Goal: Book appointment/travel/reservation

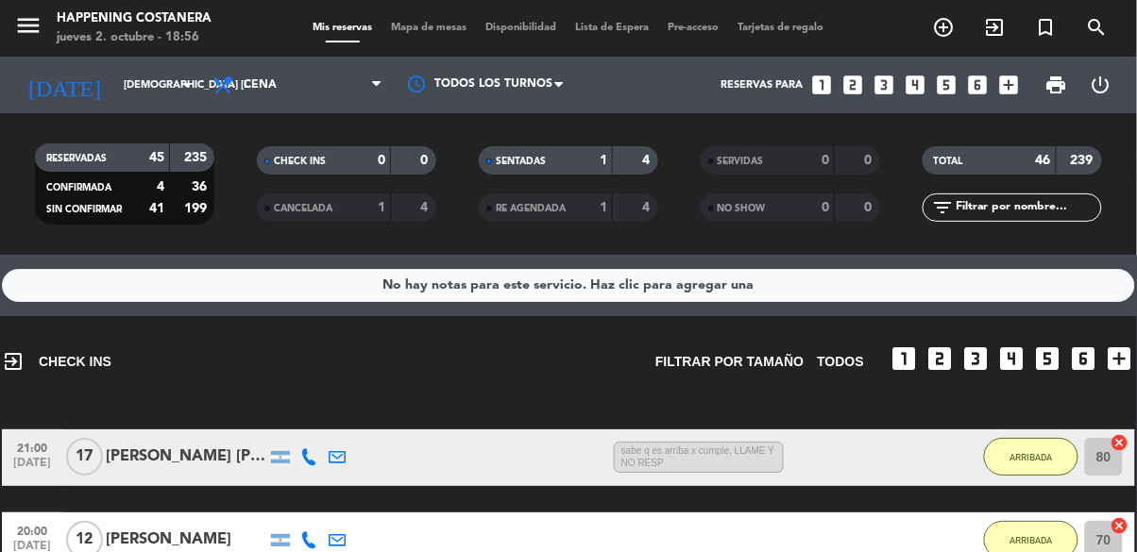
click at [945, 36] on icon "add_circle_outline" at bounding box center [944, 27] width 23 height 23
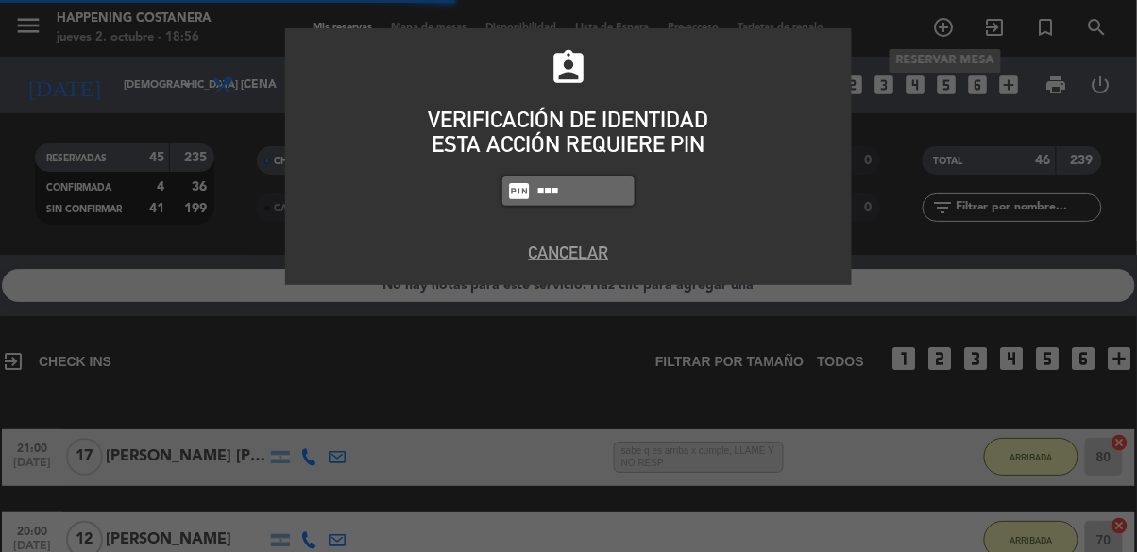
type input "5447"
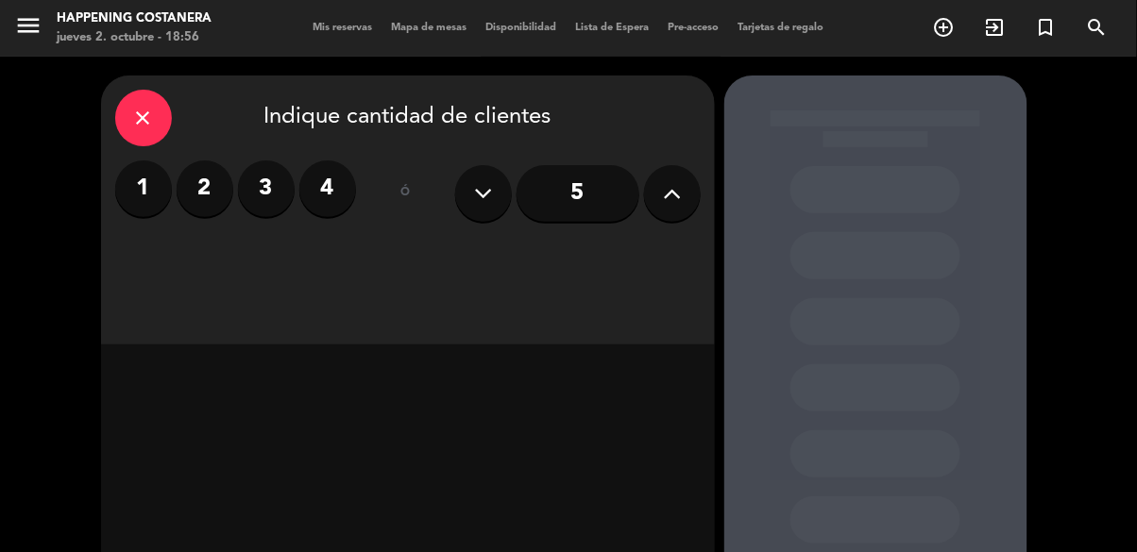
click at [317, 207] on label "4" at bounding box center [327, 189] width 57 height 57
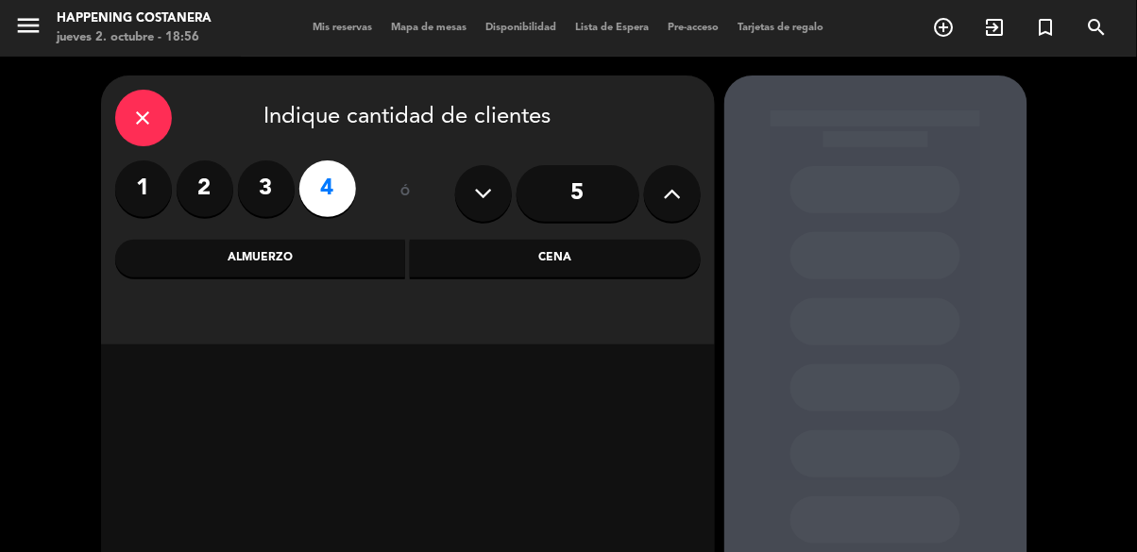
click at [561, 272] on div "Cena" at bounding box center [555, 259] width 291 height 38
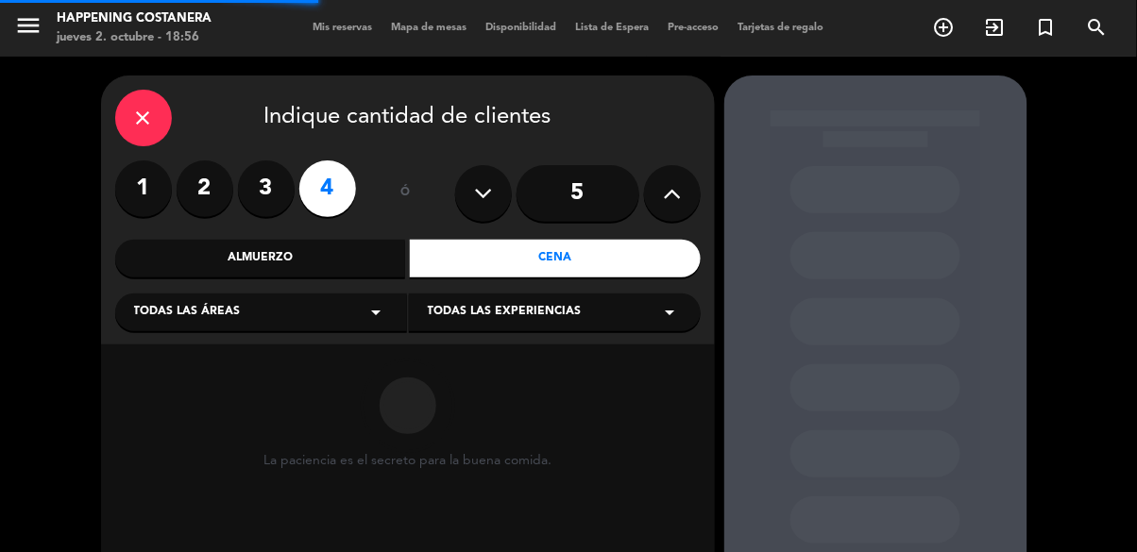
scroll to position [90, 0]
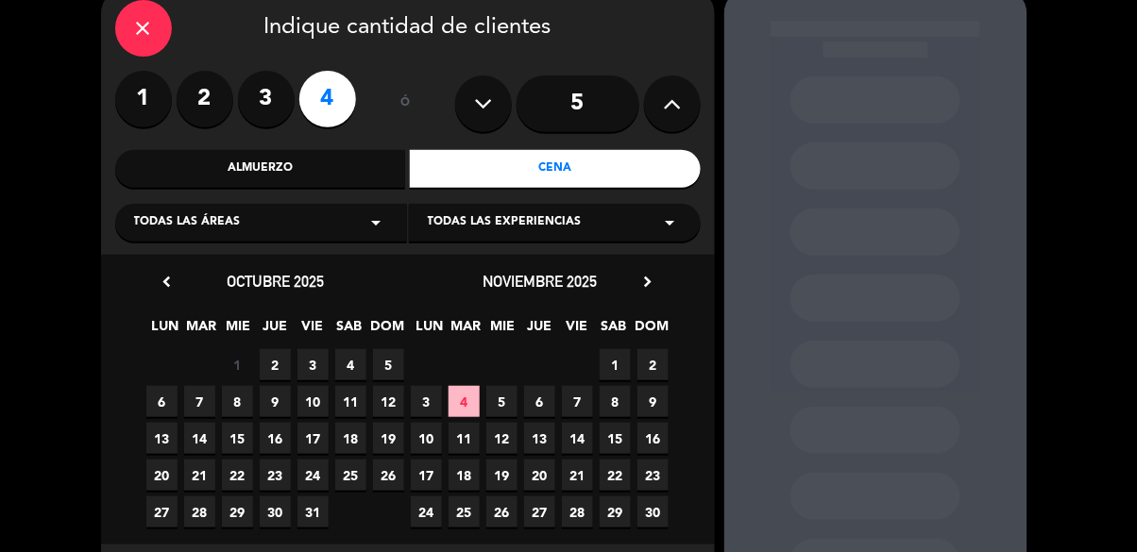
click at [263, 379] on span "2" at bounding box center [275, 364] width 31 height 31
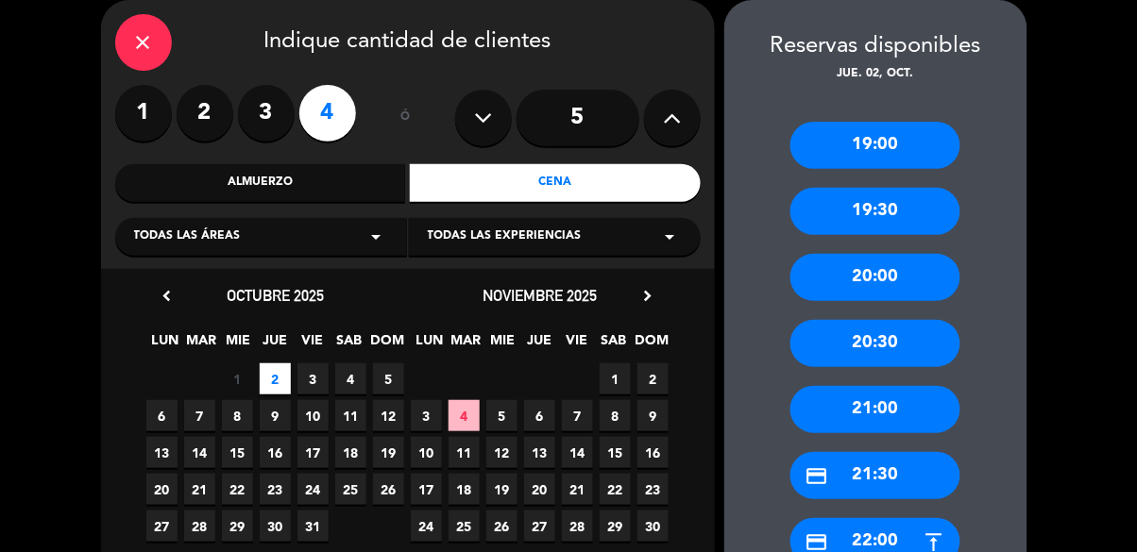
click at [914, 288] on div "20:00" at bounding box center [875, 277] width 170 height 47
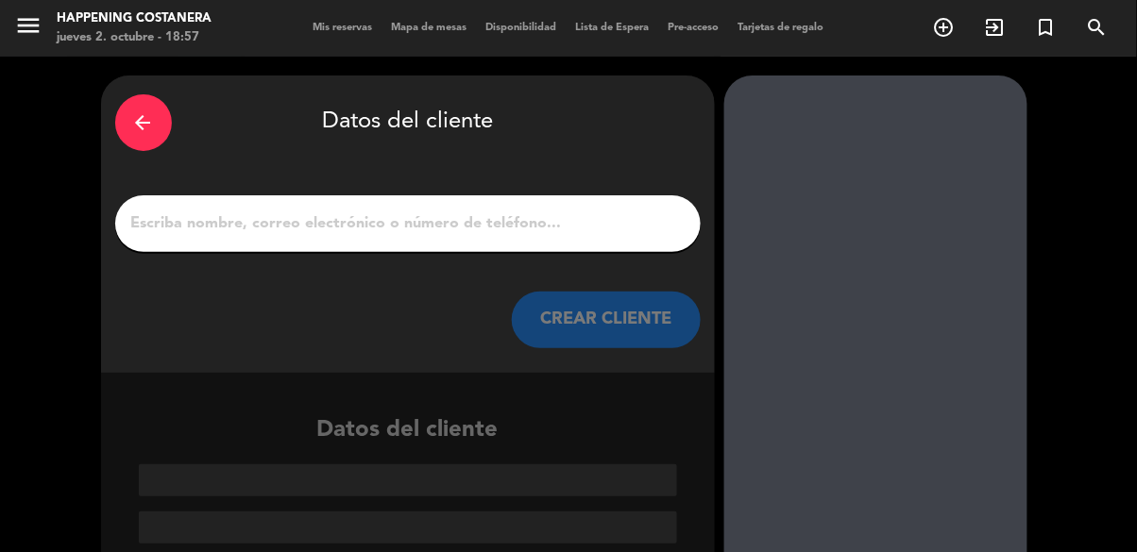
click at [538, 222] on input "1" at bounding box center [407, 224] width 557 height 26
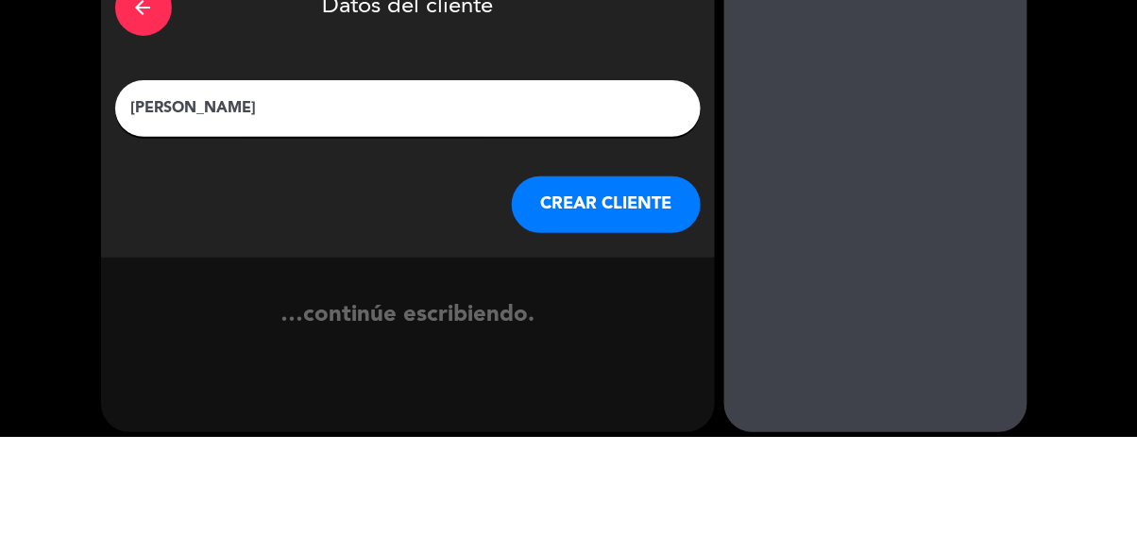
type input "[PERSON_NAME]"
click at [623, 307] on button "CREAR CLIENTE" at bounding box center [606, 320] width 189 height 57
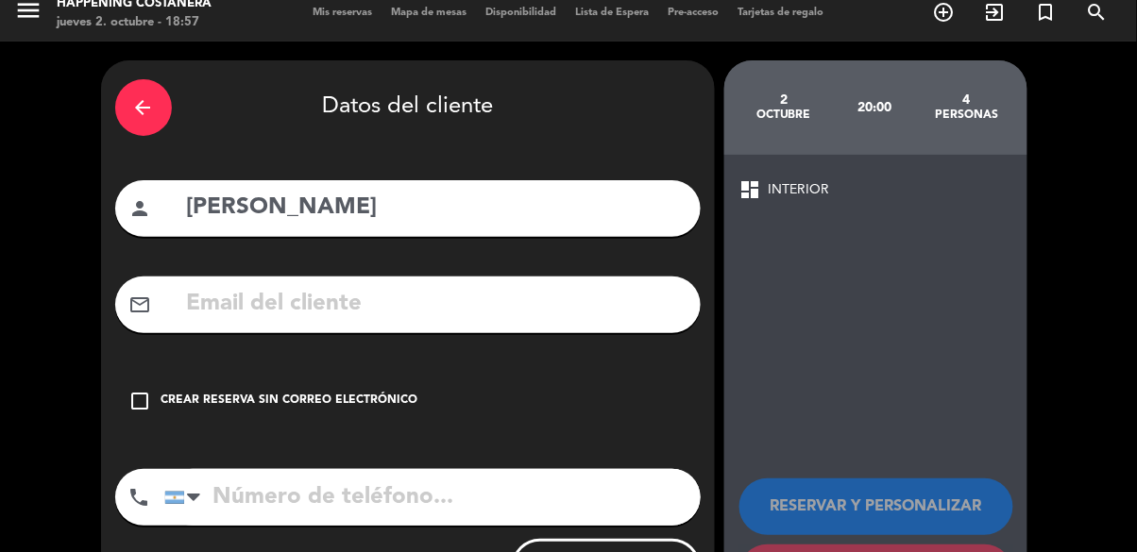
click at [141, 395] on icon "check_box_outline_blank" at bounding box center [140, 401] width 23 height 23
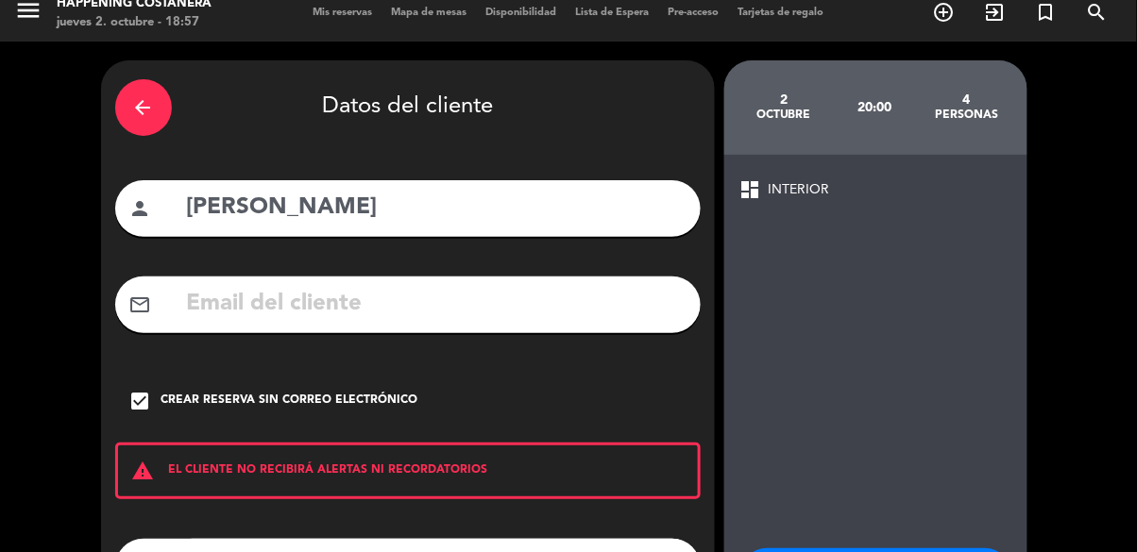
scroll to position [84, 0]
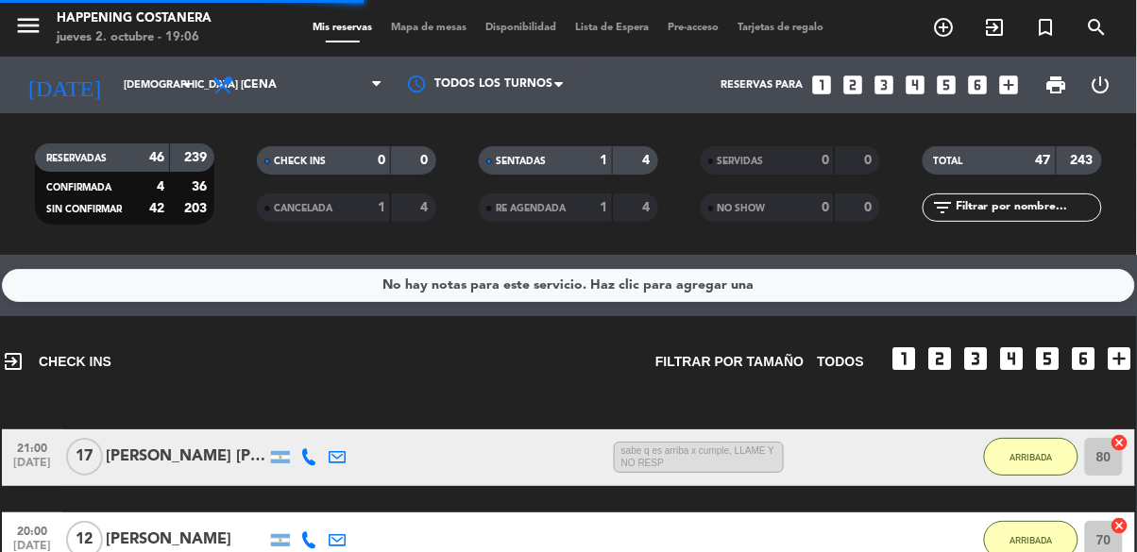
click at [423, 35] on div "Mis reservas Mapa de mesas Disponibilidad Lista de Espera Pre-acceso Tarjetas d…" at bounding box center [569, 28] width 530 height 17
click at [423, 23] on span "Mapa de mesas" at bounding box center [429, 28] width 94 height 10
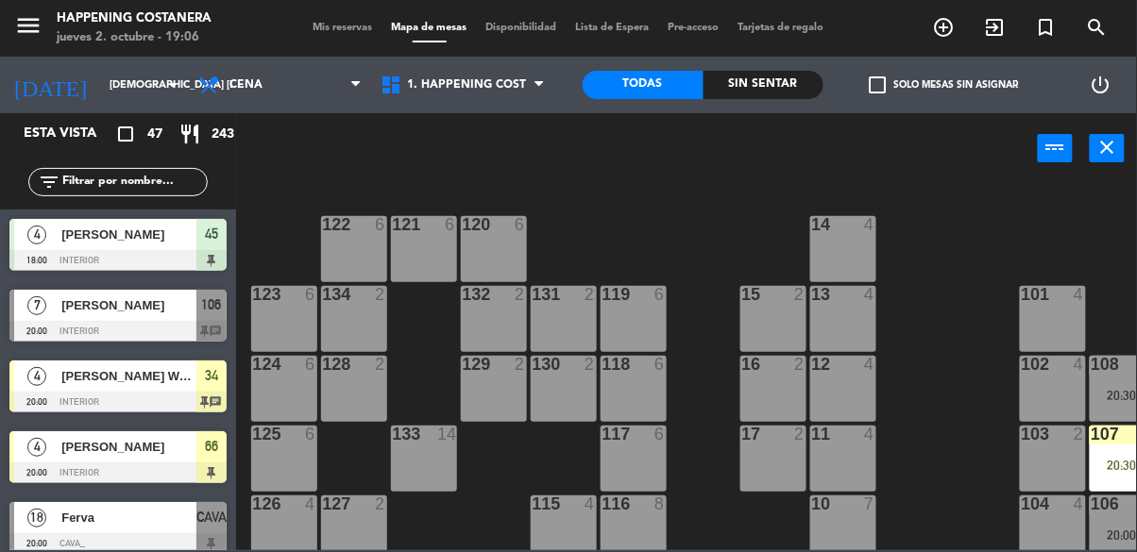
click at [880, 93] on span "check_box_outline_blank" at bounding box center [878, 84] width 17 height 17
click at [944, 85] on input "check_box_outline_blank Solo mesas sin asignar" at bounding box center [944, 85] width 0 height 0
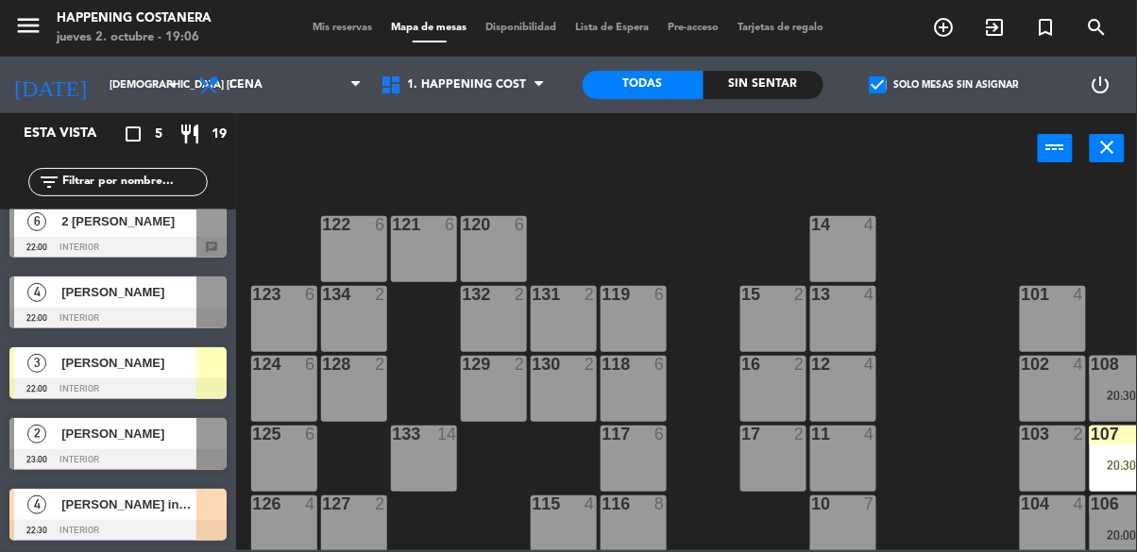
click at [878, 92] on span "check_box" at bounding box center [878, 84] width 17 height 17
click at [944, 85] on input "check_box Solo mesas sin asignar" at bounding box center [944, 85] width 0 height 0
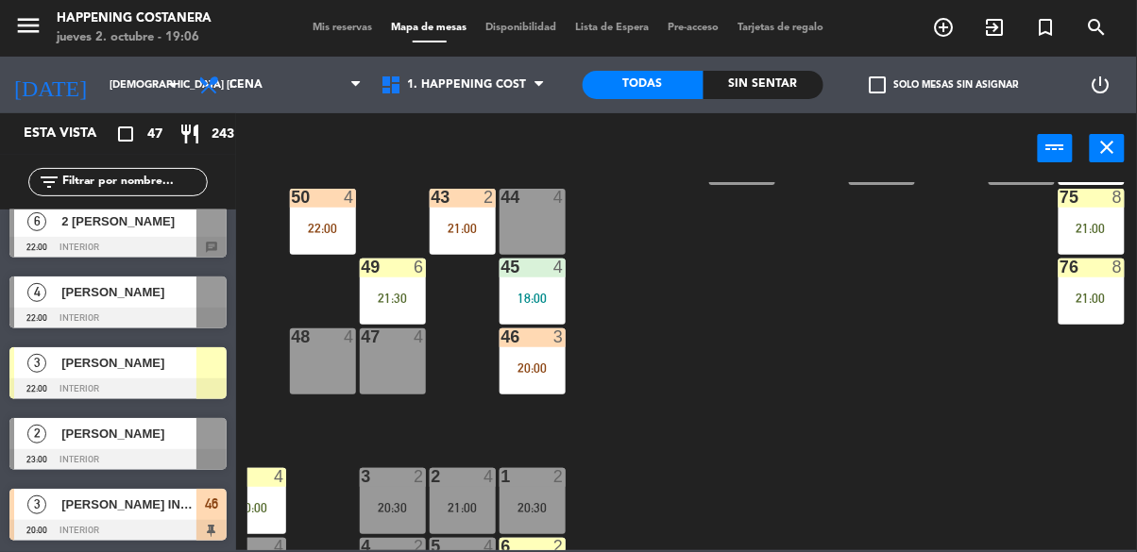
scroll to position [144, 311]
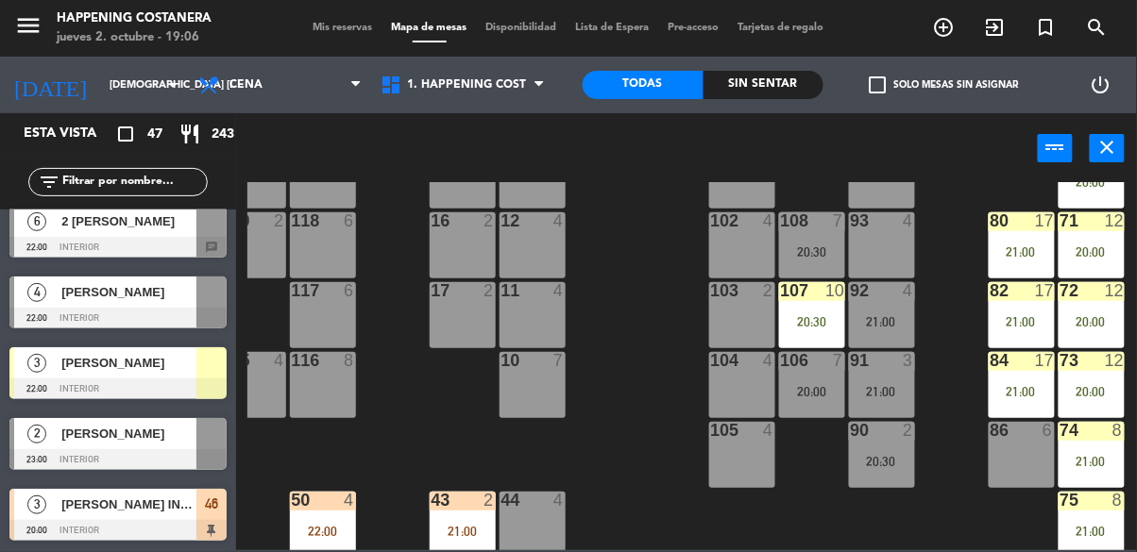
click at [1010, 399] on div "21:00" at bounding box center [1022, 391] width 66 height 13
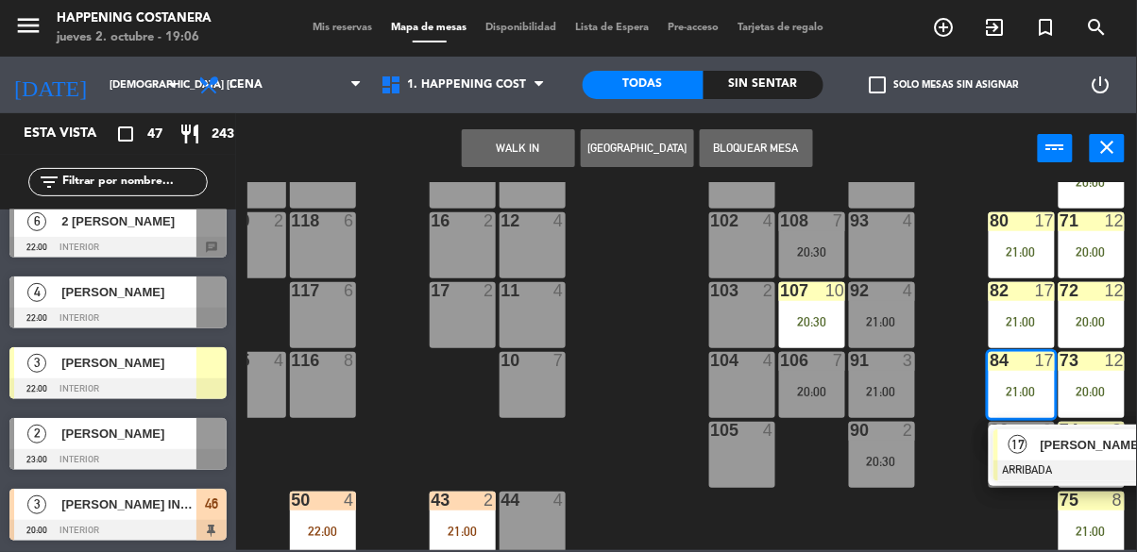
click at [1028, 450] on div "17" at bounding box center [1018, 445] width 41 height 31
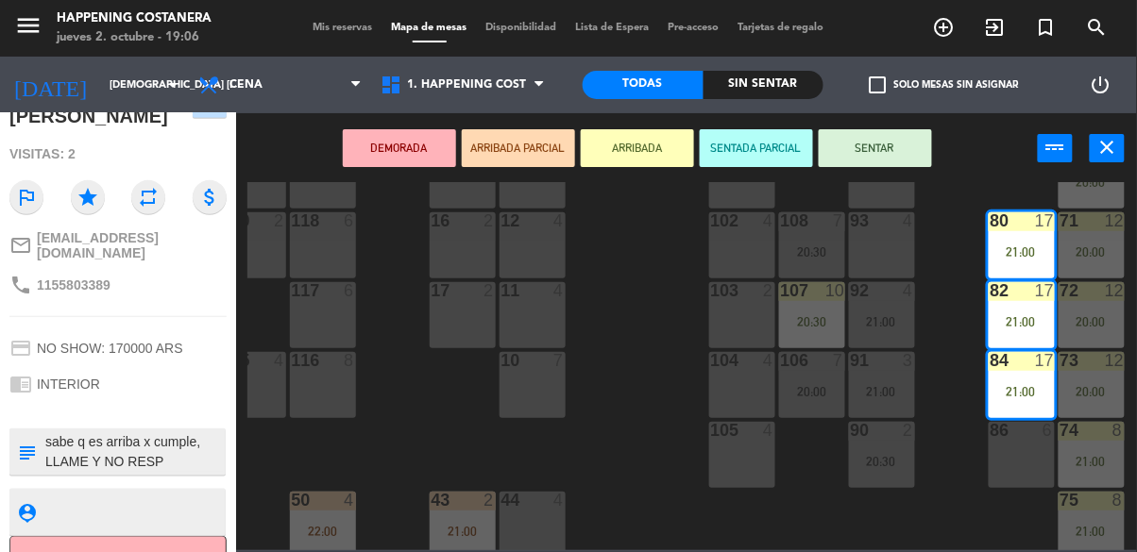
scroll to position [0, 0]
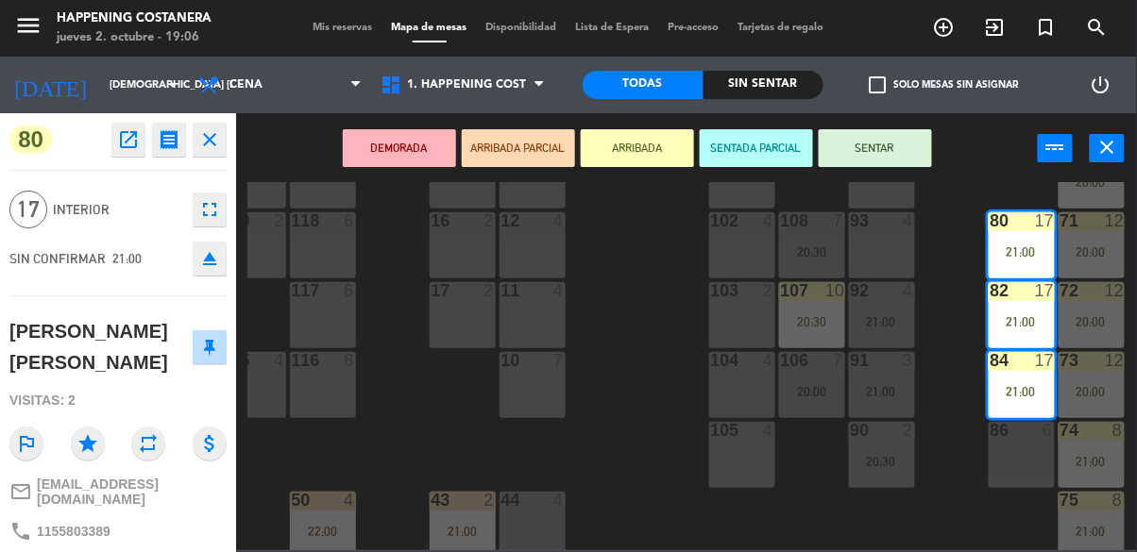
click at [126, 131] on icon "open_in_new" at bounding box center [128, 139] width 23 height 23
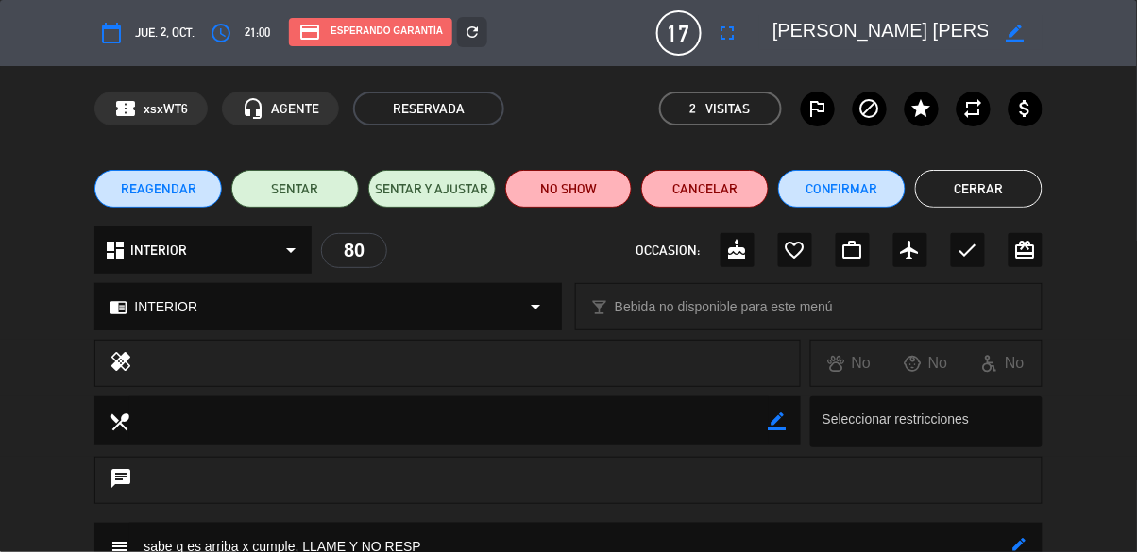
click at [989, 207] on button "Cerrar" at bounding box center [978, 189] width 127 height 38
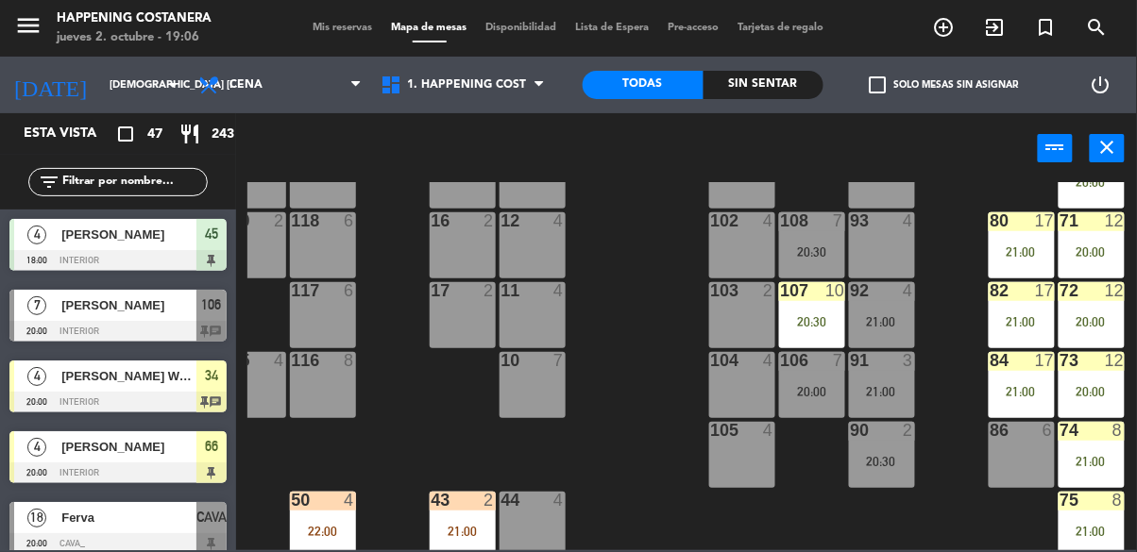
scroll to position [40, 0]
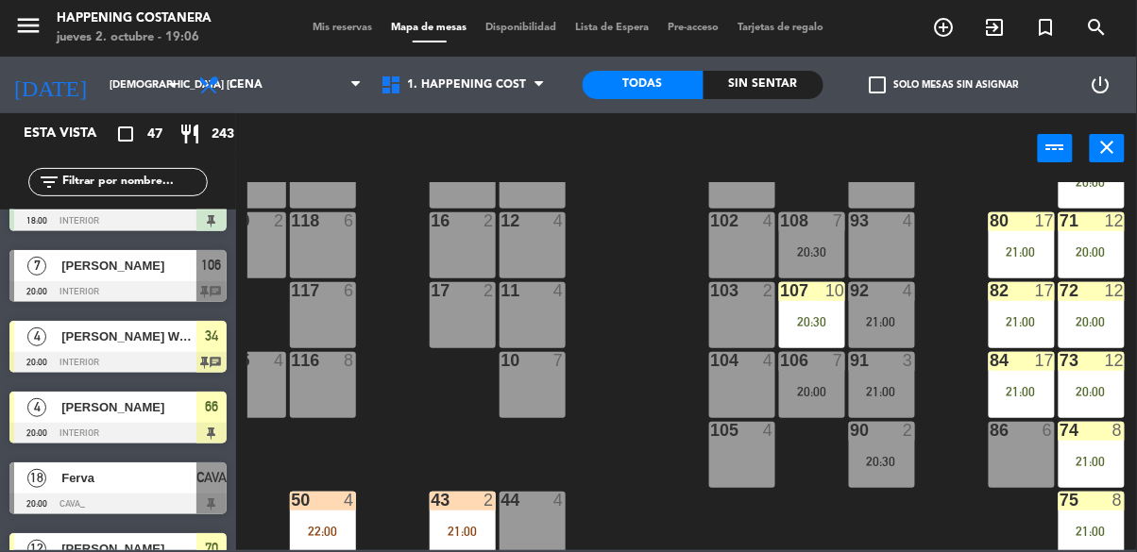
click at [1088, 291] on div at bounding box center [1091, 290] width 31 height 17
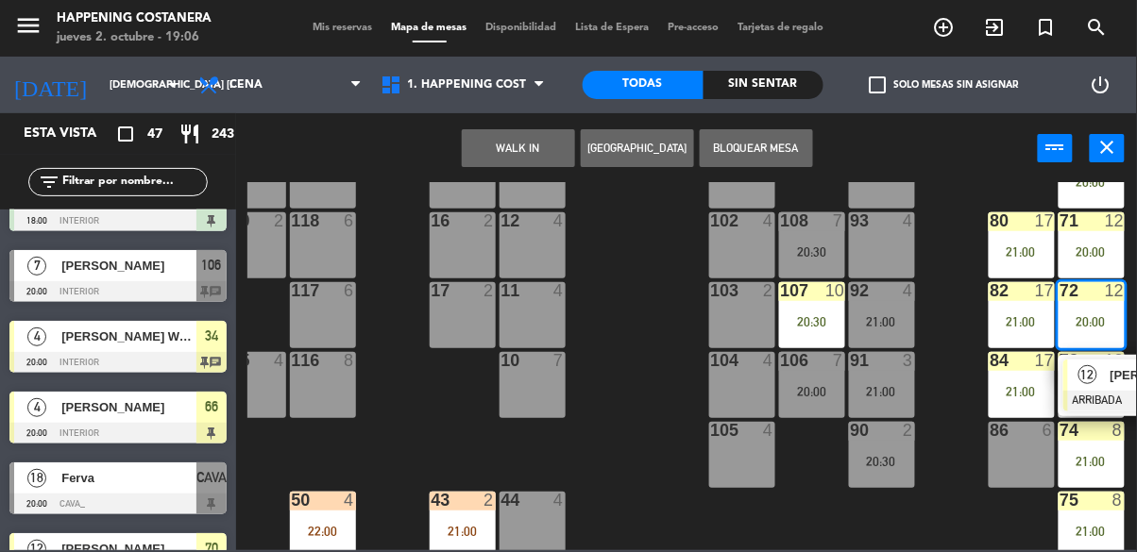
click at [1071, 379] on div "12" at bounding box center [1088, 375] width 41 height 31
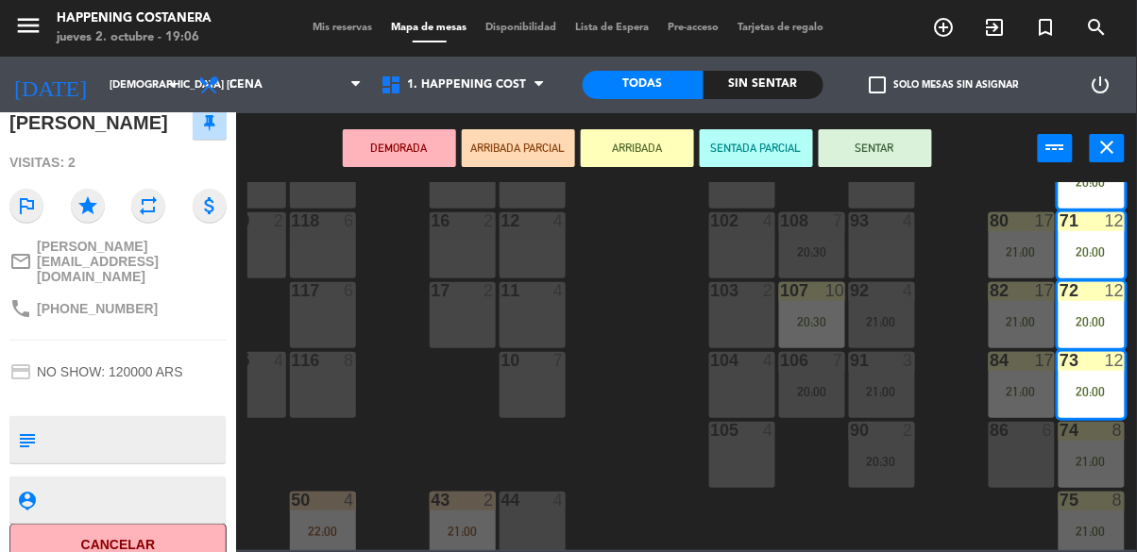
scroll to position [120, 0]
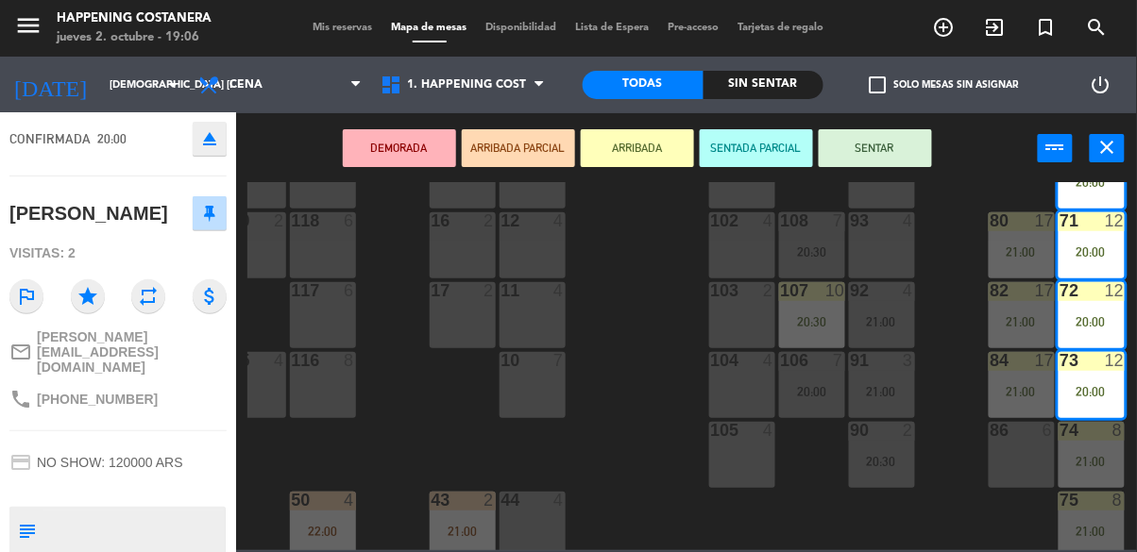
click at [992, 510] on div "69 2 122 6 121 6 120 6 14 4 CAVA 18 20:00 101 4 94 2 70 12 20:00 123 6 131 2 13…" at bounding box center [692, 366] width 890 height 368
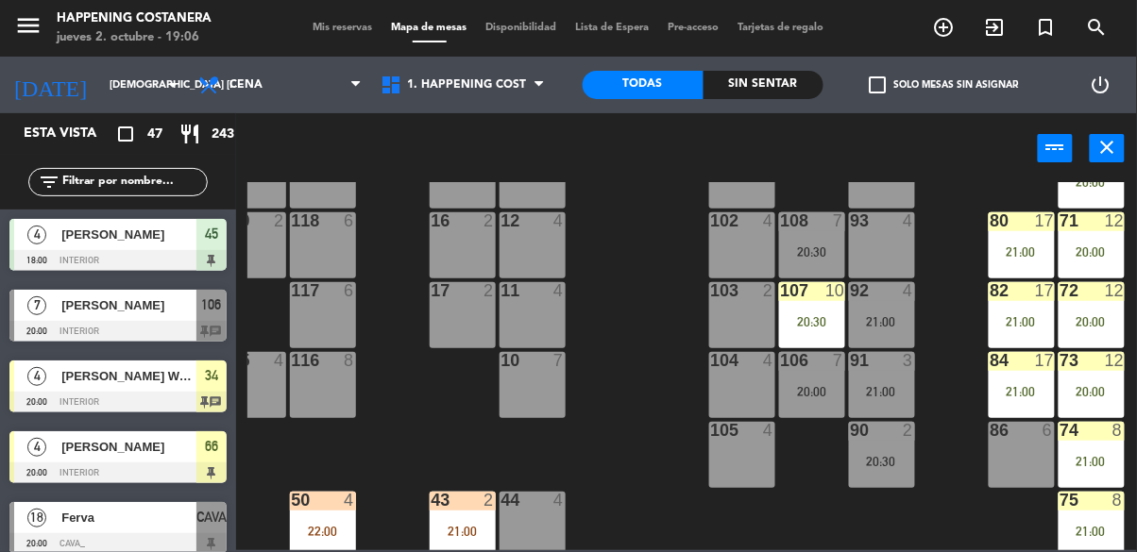
click at [1106, 461] on div "21:00" at bounding box center [1092, 461] width 66 height 13
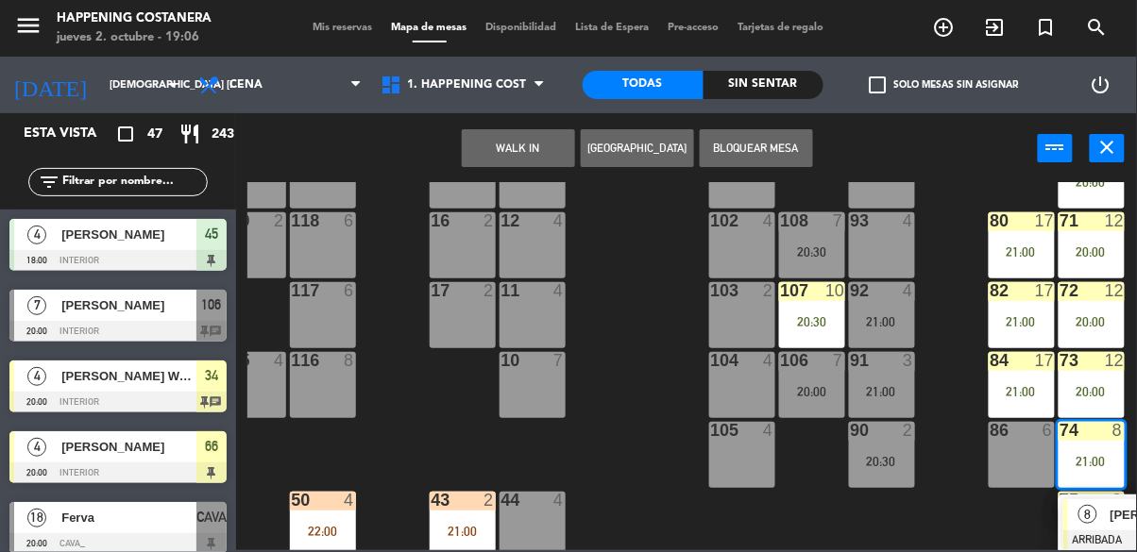
click at [1098, 518] on div "8" at bounding box center [1088, 515] width 41 height 31
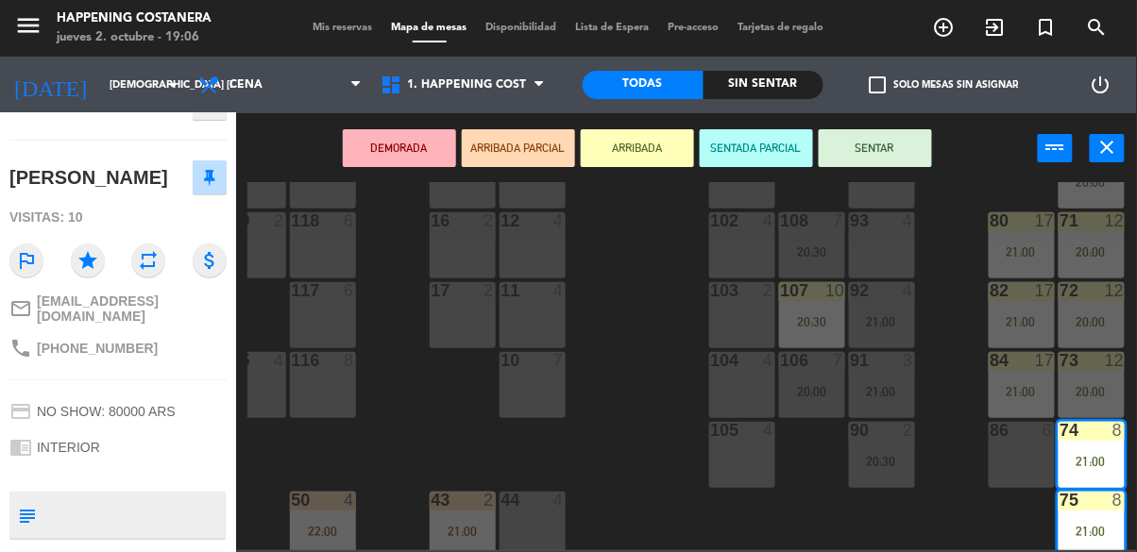
scroll to position [0, 0]
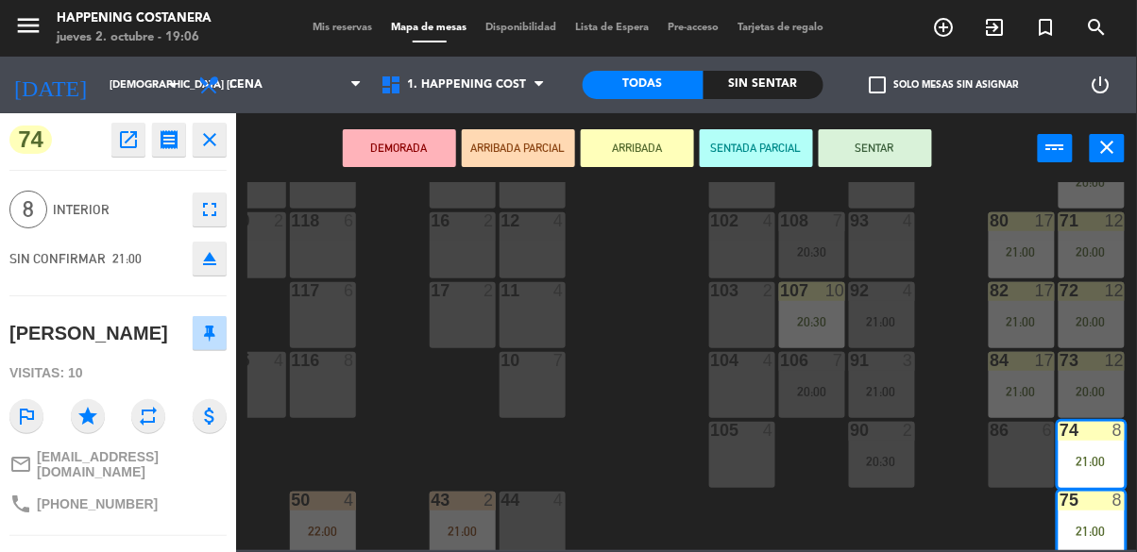
click at [942, 495] on div "menu Happening Costanera jueves 2. octubre - 19:06 Mis reservas Mapa de mesas D…" at bounding box center [568, 276] width 1137 height 552
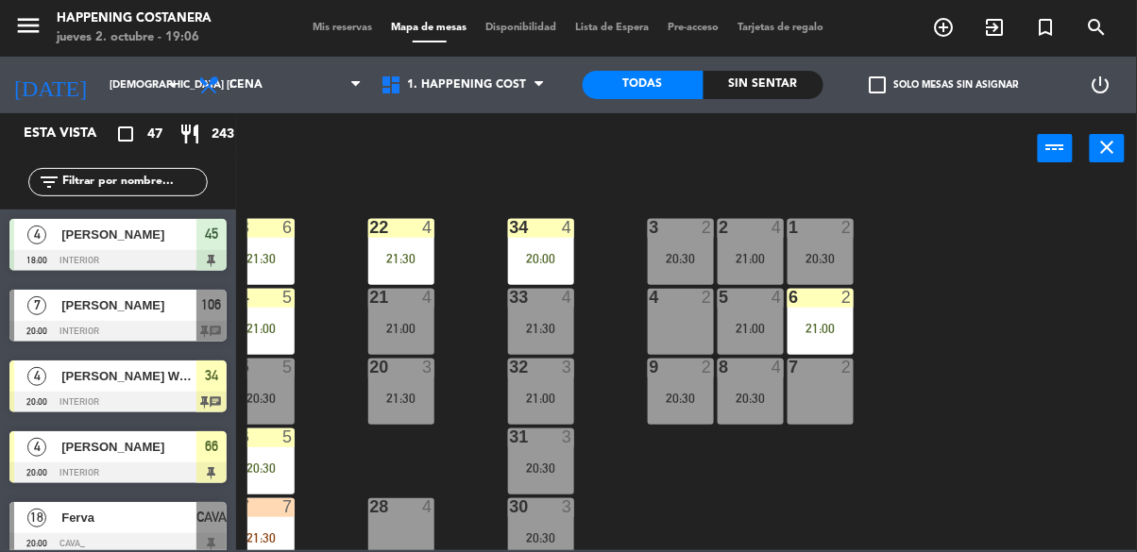
scroll to position [692, 27]
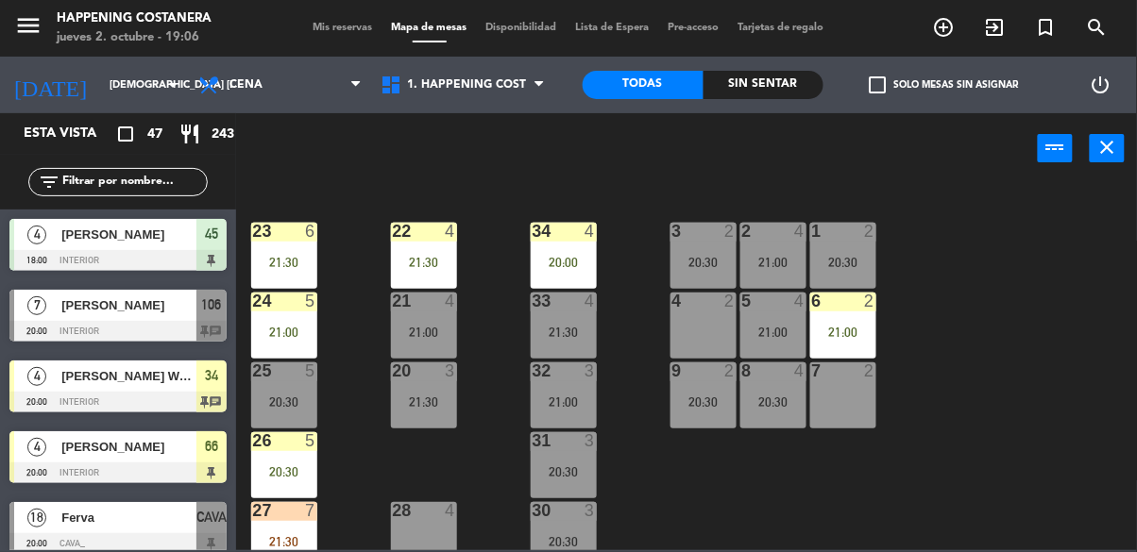
click at [1048, 409] on div "69 2 122 6 121 6 120 6 14 4 CAVA 18 20:00 101 4 94 2 70 12 20:00 123 6 131 2 13…" at bounding box center [692, 366] width 890 height 368
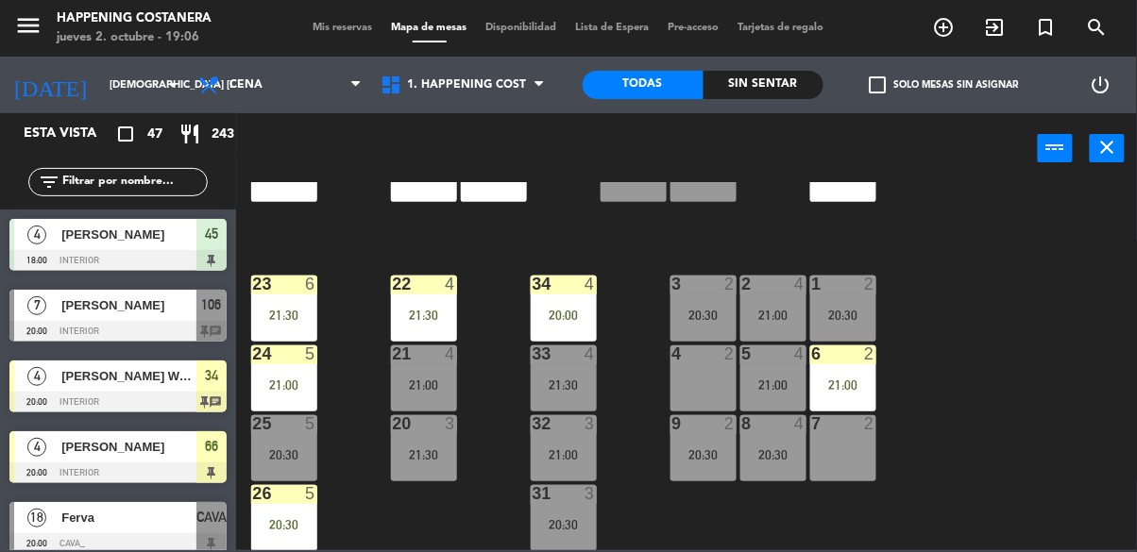
scroll to position [639, 0]
click at [270, 419] on div at bounding box center [283, 424] width 31 height 17
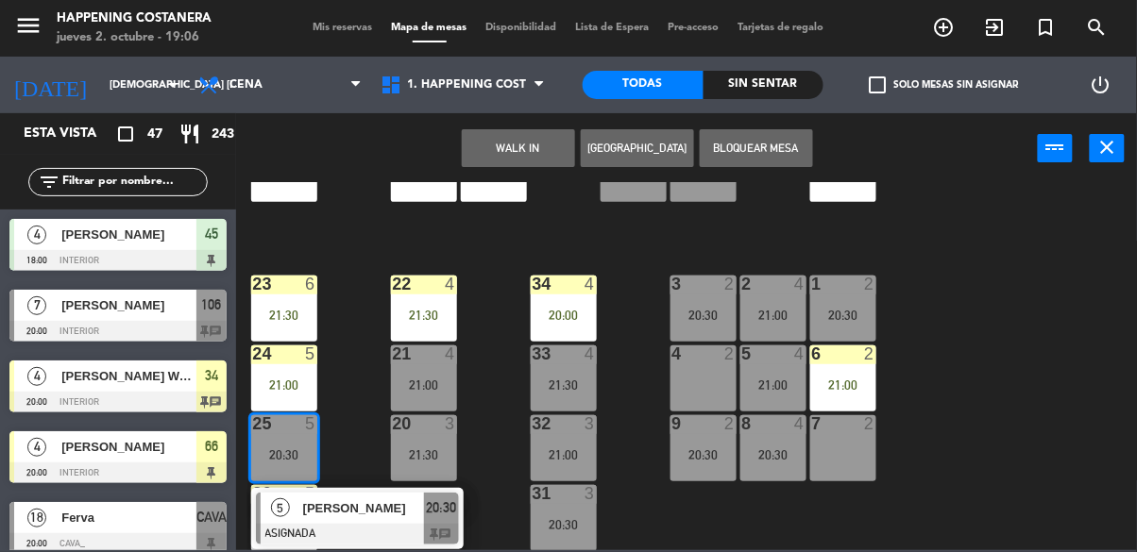
click at [285, 531] on div at bounding box center [357, 534] width 203 height 21
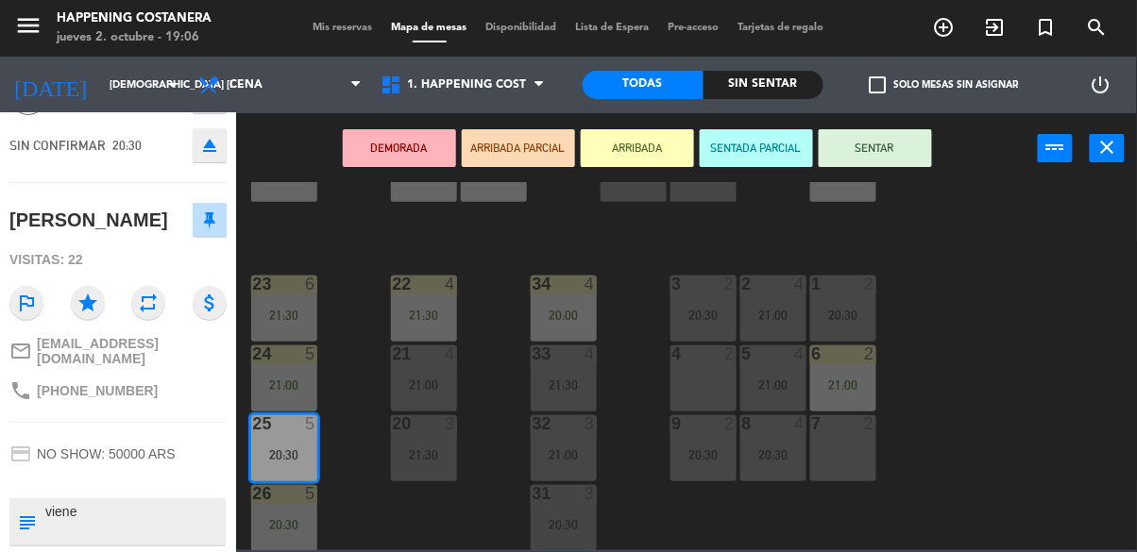
scroll to position [211, 0]
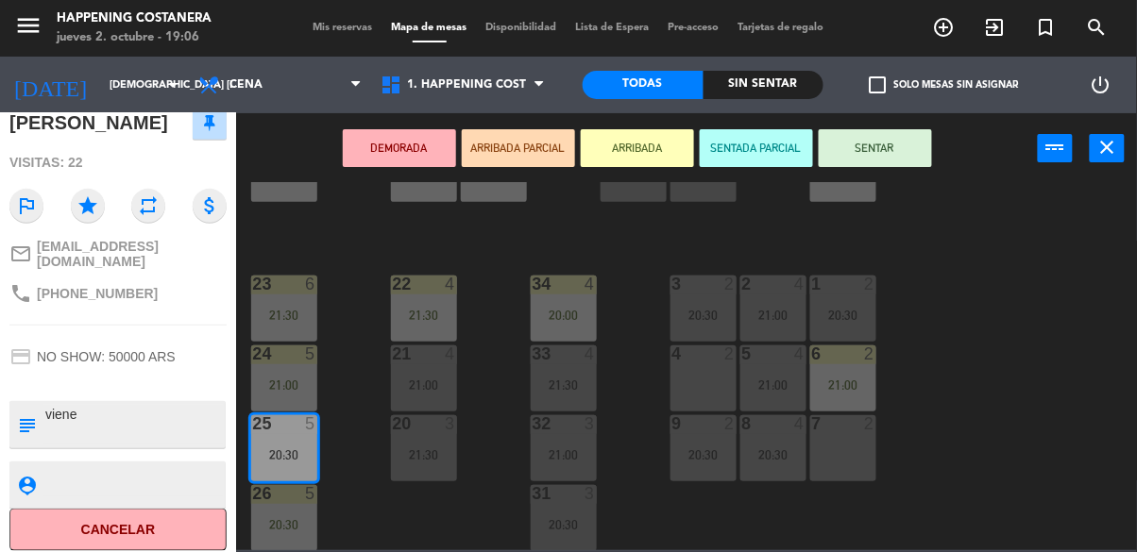
click at [633, 161] on button "ARRIBADA" at bounding box center [637, 148] width 113 height 38
